Goal: Find specific page/section: Find specific page/section

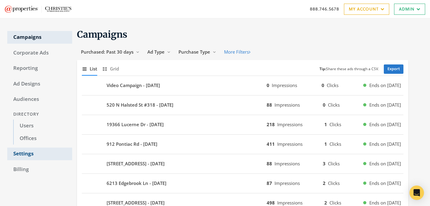
click at [34, 151] on link "Settings" at bounding box center [39, 154] width 65 height 13
select select "adwerx"
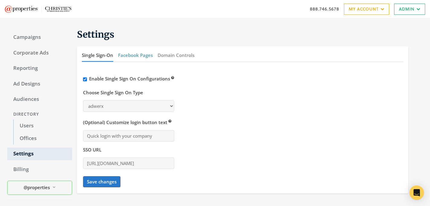
click at [134, 54] on button "Facebook Pages" at bounding box center [135, 55] width 35 height 13
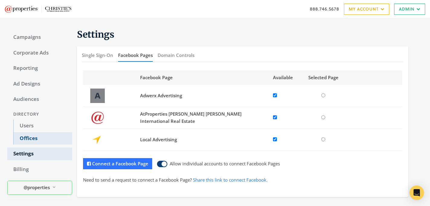
click at [41, 137] on link "Offices" at bounding box center [42, 138] width 59 height 13
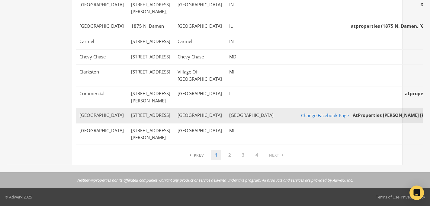
scroll to position [421, 0]
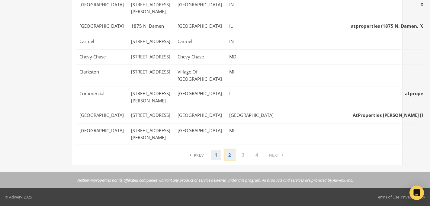
click at [229, 154] on link "2" at bounding box center [229, 155] width 10 height 11
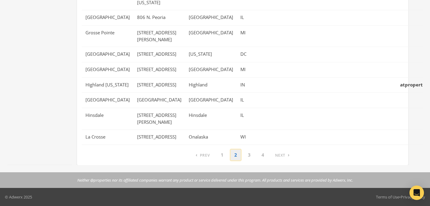
scroll to position [399, 0]
click at [249, 153] on link "3" at bounding box center [249, 155] width 10 height 11
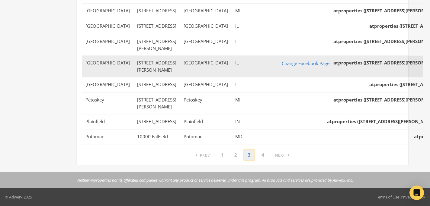
scroll to position [467, 0]
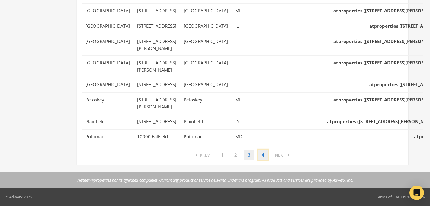
click at [265, 160] on link "4" at bounding box center [263, 155] width 10 height 11
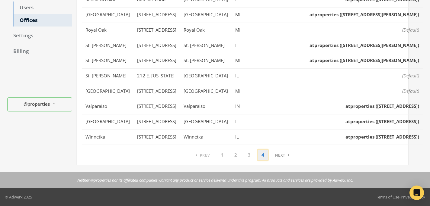
scroll to position [157, 0]
click at [221, 157] on link "1" at bounding box center [222, 155] width 10 height 11
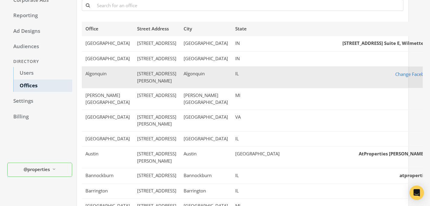
scroll to position [0, 0]
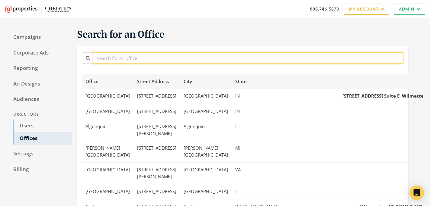
click at [166, 57] on input "text" at bounding box center [248, 57] width 310 height 11
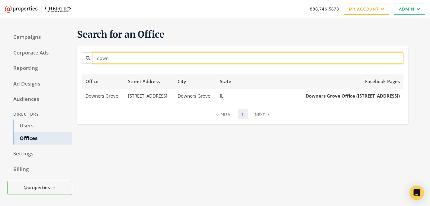
type input "down"
